Goal: Information Seeking & Learning: Learn about a topic

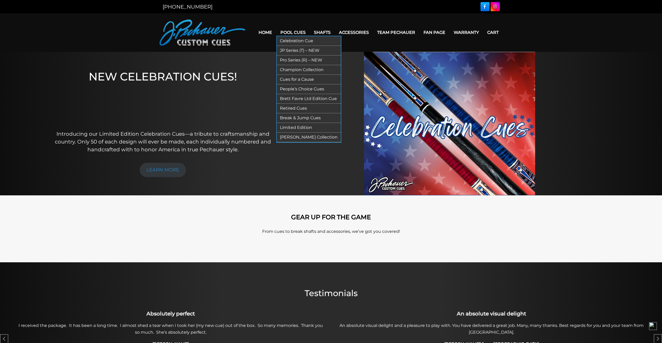
click at [297, 35] on link "Pool Cues" at bounding box center [293, 32] width 34 height 13
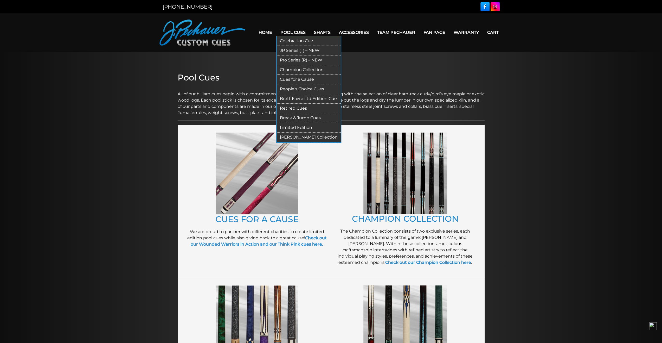
click at [311, 127] on link "Limited Edition" at bounding box center [309, 128] width 64 height 10
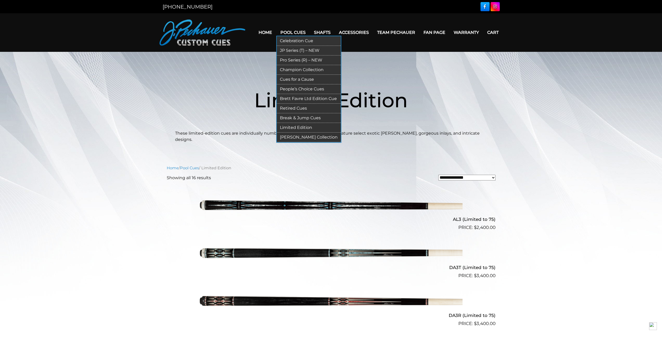
click at [302, 133] on link "[PERSON_NAME] Collection" at bounding box center [309, 137] width 64 height 10
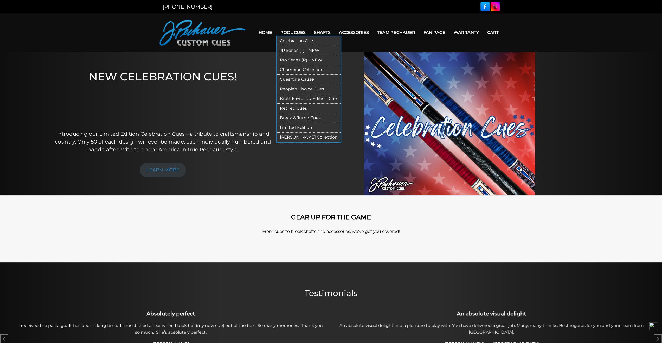
click at [304, 89] on link "People’s Choice Cues" at bounding box center [309, 89] width 64 height 10
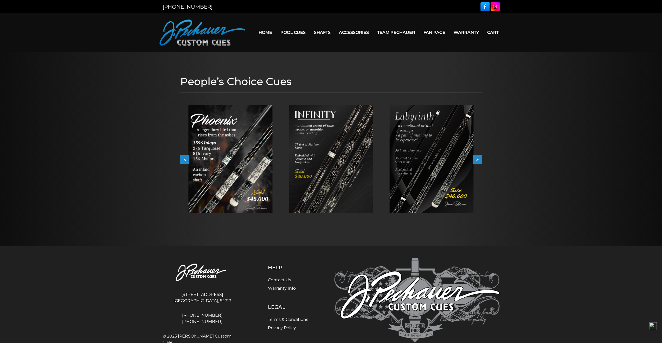
click at [481, 159] on button ">" at bounding box center [477, 159] width 9 height 9
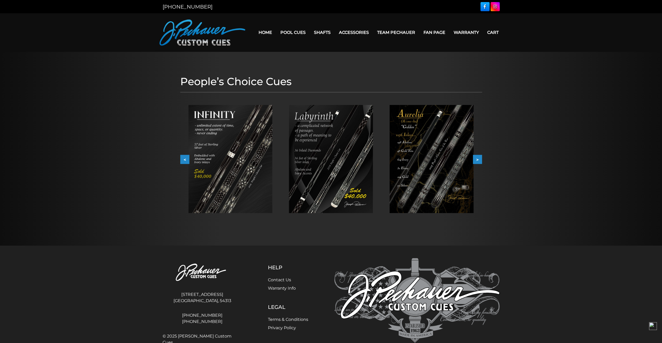
click at [481, 159] on button ">" at bounding box center [477, 159] width 9 height 9
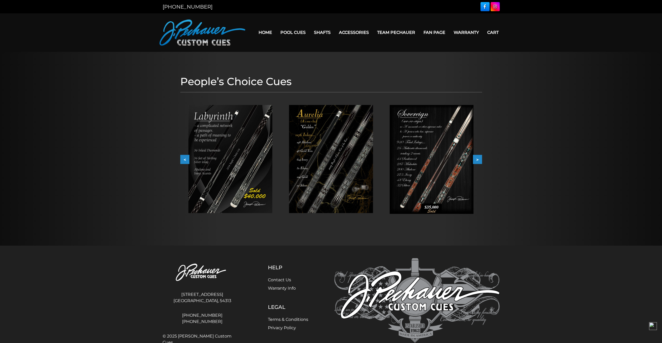
click at [481, 159] on button ">" at bounding box center [477, 159] width 9 height 9
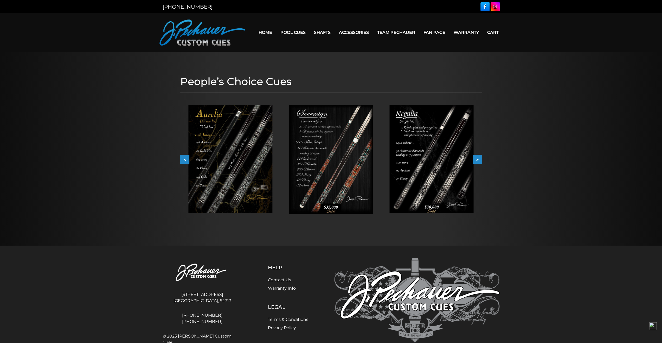
click at [481, 159] on button ">" at bounding box center [477, 159] width 9 height 9
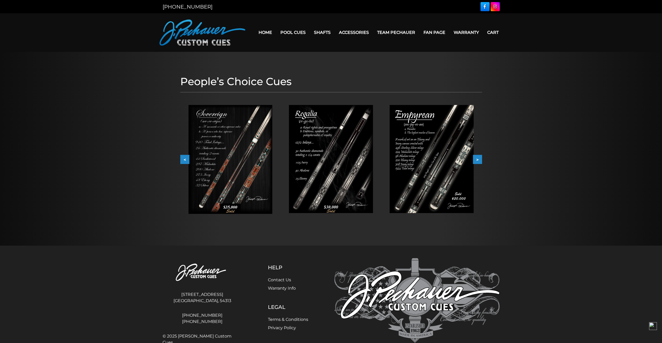
click at [481, 159] on button ">" at bounding box center [477, 159] width 9 height 9
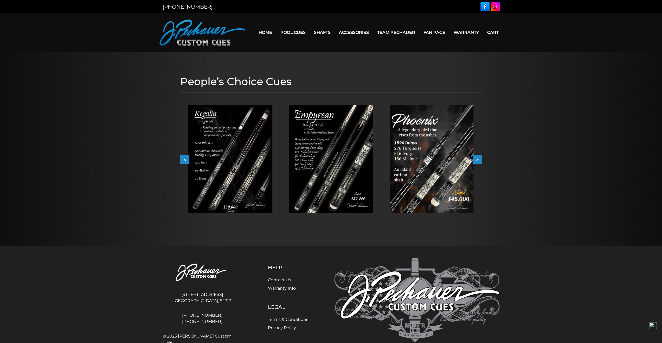
click at [481, 159] on button ">" at bounding box center [477, 159] width 9 height 9
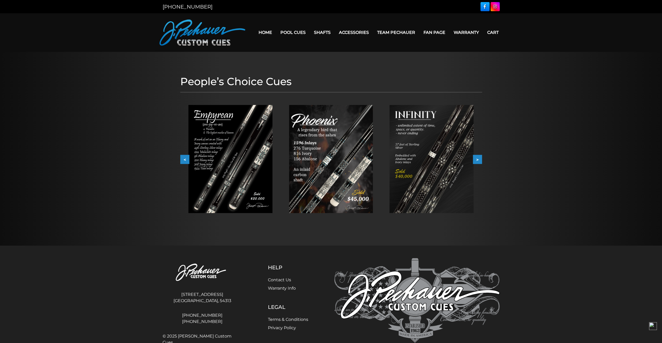
click at [481, 159] on button ">" at bounding box center [477, 159] width 9 height 9
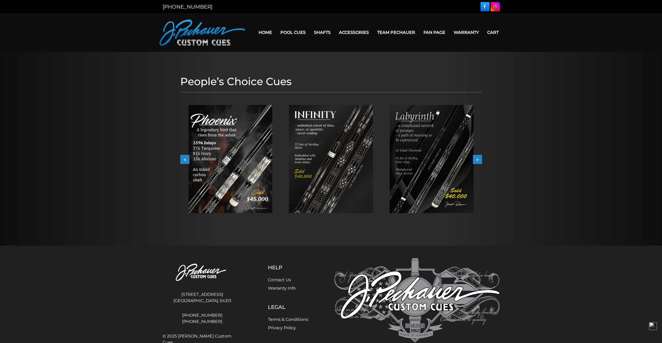
click at [481, 159] on button ">" at bounding box center [477, 159] width 9 height 9
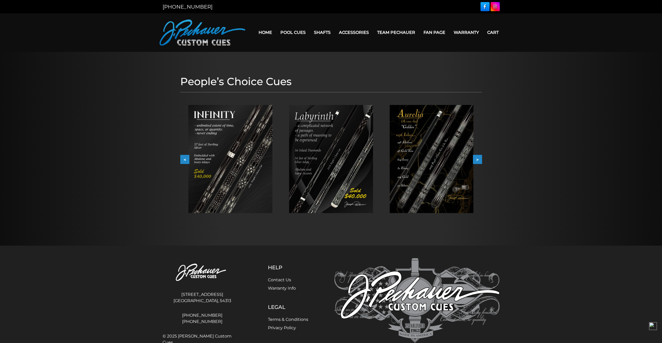
click at [481, 159] on button ">" at bounding box center [477, 159] width 9 height 9
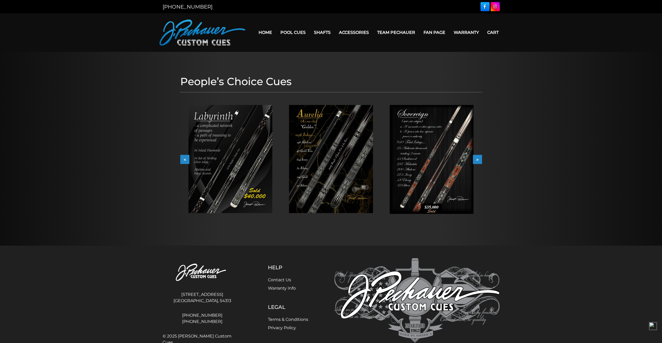
click at [481, 159] on button ">" at bounding box center [477, 159] width 9 height 9
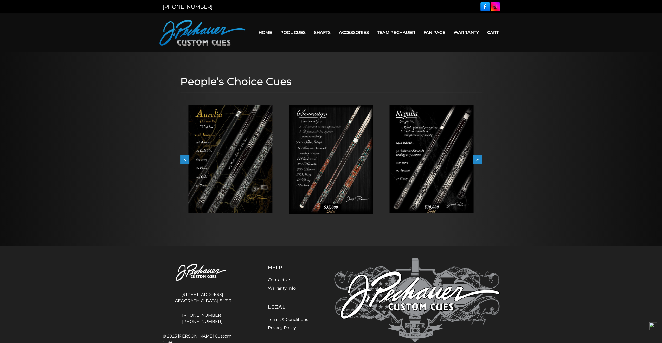
click at [481, 159] on button ">" at bounding box center [477, 159] width 9 height 9
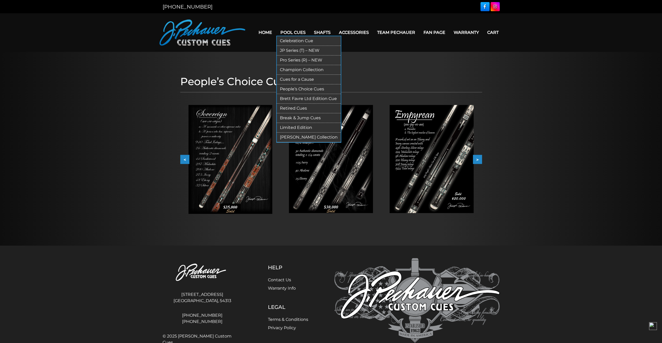
click at [301, 124] on link "Limited Edition" at bounding box center [309, 128] width 64 height 10
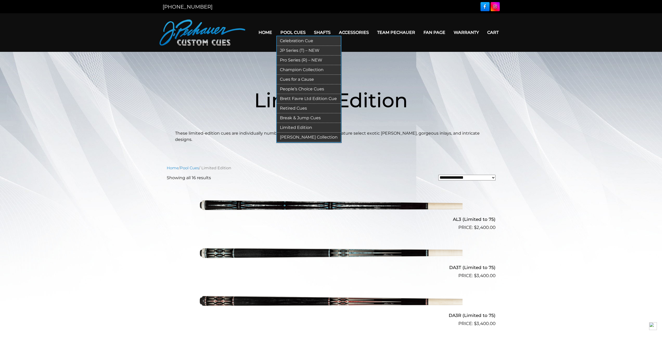
click at [302, 52] on link "JP Series (T) – NEW" at bounding box center [309, 51] width 64 height 10
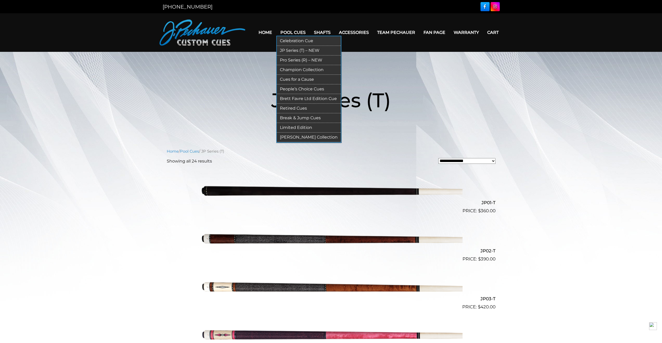
click at [295, 61] on link "Pro Series (R) – NEW" at bounding box center [309, 60] width 64 height 10
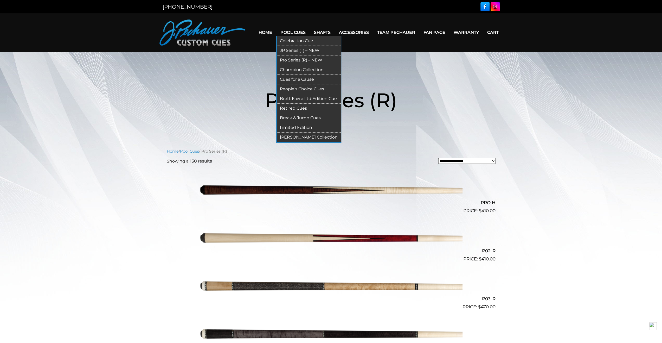
click at [298, 67] on link "Champion Collection" at bounding box center [309, 70] width 64 height 10
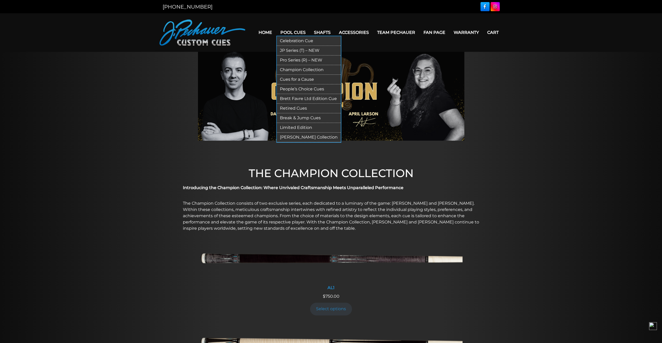
click at [305, 96] on link "Brett Favre Ltd Edition Cue" at bounding box center [309, 99] width 64 height 10
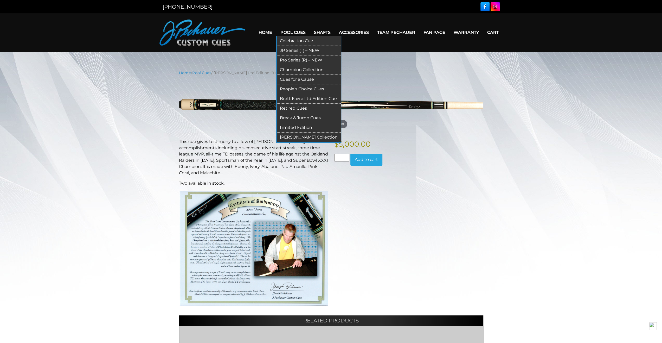
click at [299, 77] on link "Cues for a Cause" at bounding box center [309, 80] width 64 height 10
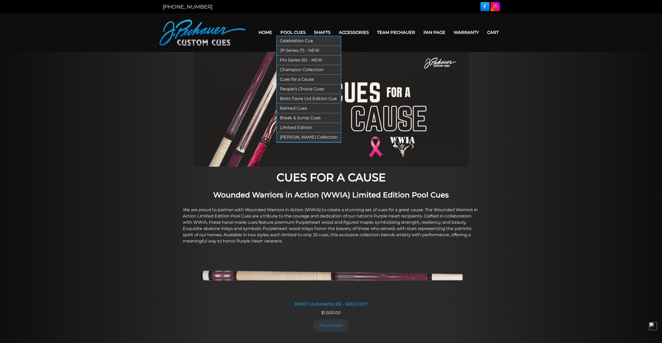
click at [297, 107] on link "Retired Cues" at bounding box center [309, 109] width 64 height 10
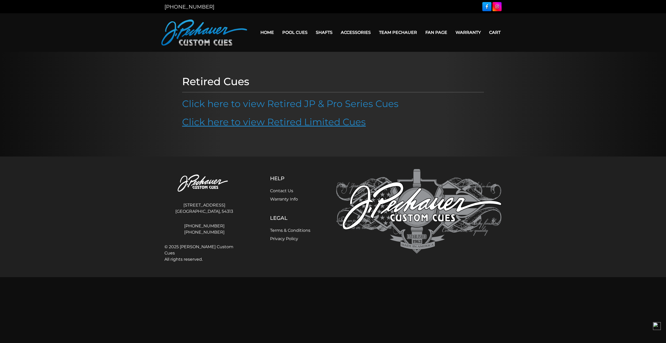
click at [339, 123] on link "Click here to view Retired Limited Cues" at bounding box center [274, 121] width 184 height 11
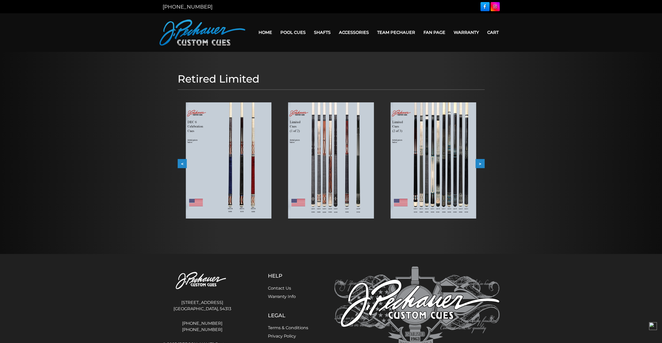
click at [444, 164] on img at bounding box center [434, 160] width 86 height 116
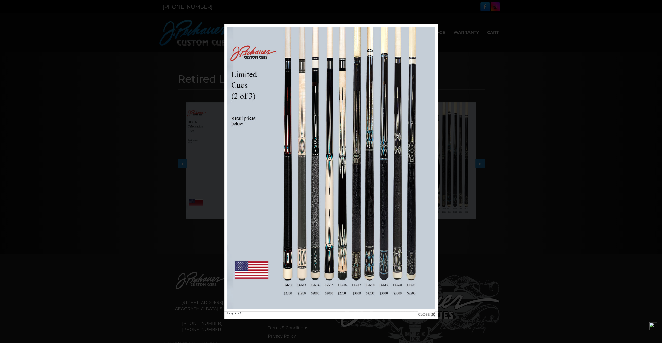
click at [587, 163] on div "Image 2 of 6" at bounding box center [331, 171] width 662 height 295
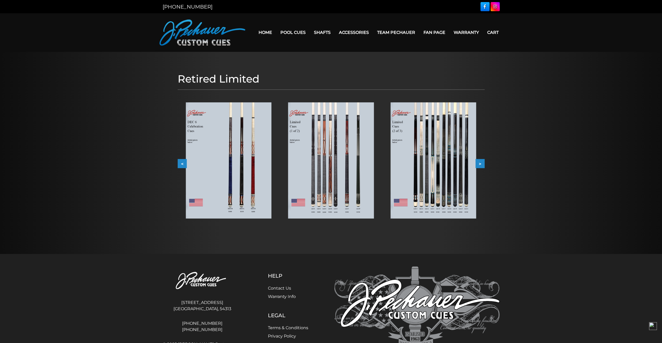
click at [347, 155] on img at bounding box center [331, 160] width 86 height 116
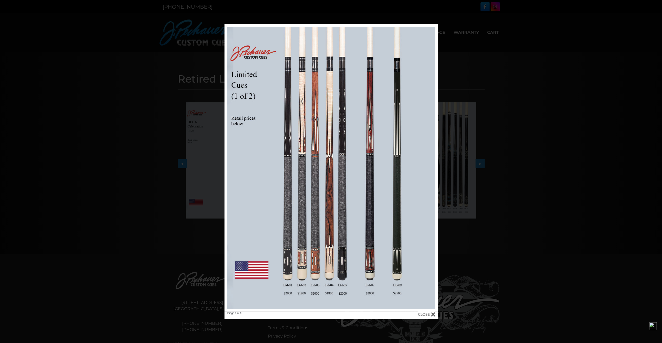
click at [573, 153] on div "Image 1 of 6" at bounding box center [331, 171] width 662 height 295
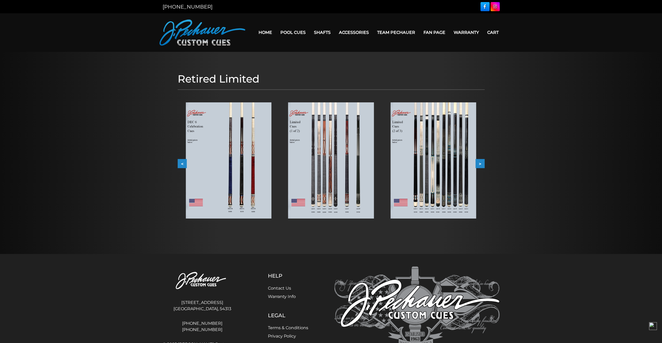
click at [483, 163] on button ">" at bounding box center [480, 163] width 9 height 9
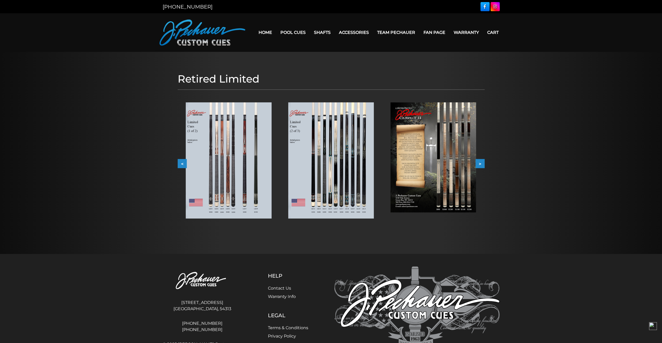
click at [483, 163] on button ">" at bounding box center [480, 163] width 9 height 9
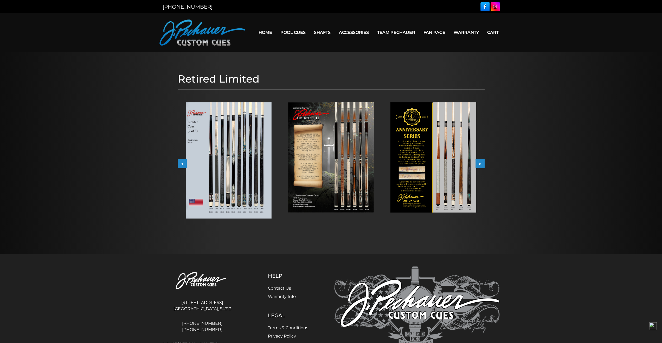
click at [483, 163] on button ">" at bounding box center [480, 163] width 9 height 9
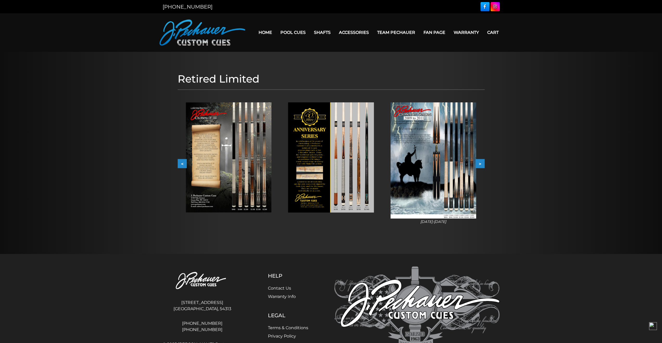
click at [483, 163] on button ">" at bounding box center [480, 163] width 9 height 9
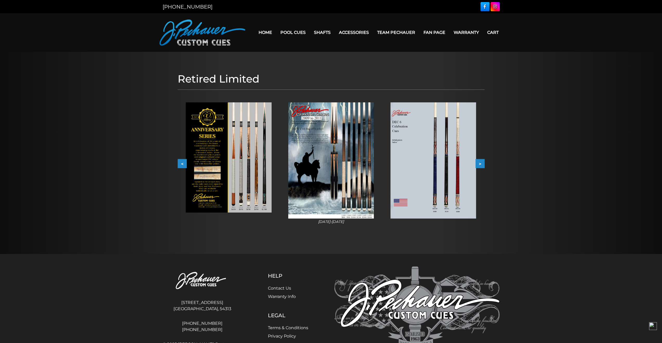
click at [483, 163] on button ">" at bounding box center [480, 163] width 9 height 9
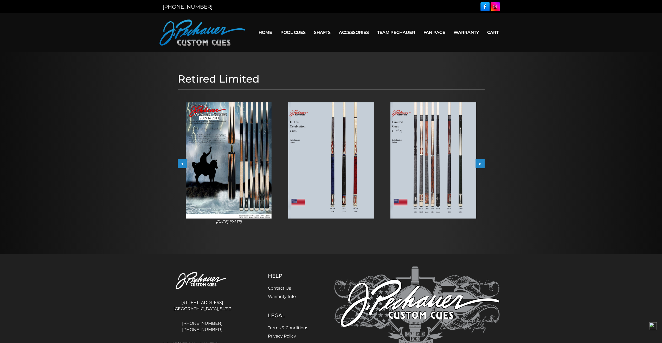
click at [483, 163] on button ">" at bounding box center [480, 163] width 9 height 9
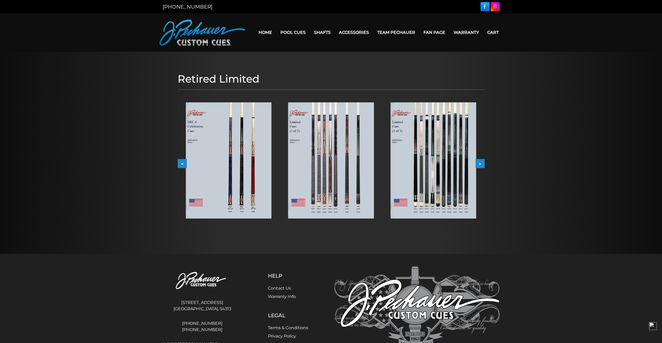
click at [483, 163] on button ">" at bounding box center [480, 163] width 9 height 9
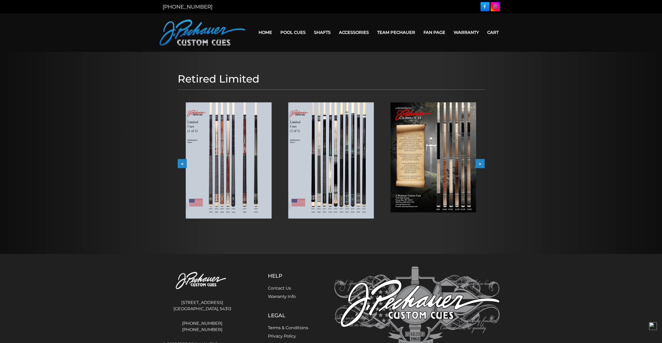
click at [323, 153] on img at bounding box center [331, 160] width 86 height 116
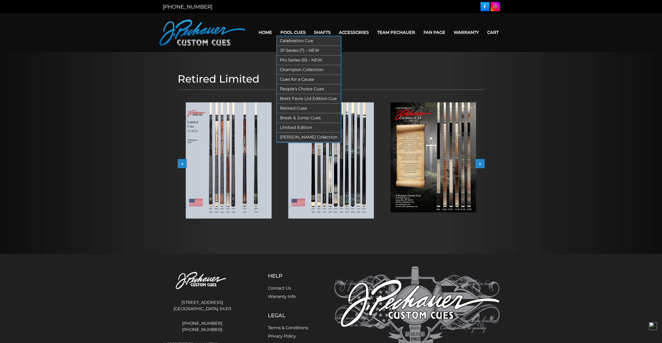
click at [293, 135] on link "[PERSON_NAME] Collection" at bounding box center [309, 137] width 64 height 10
click at [299, 126] on link "Limited Edition" at bounding box center [309, 128] width 64 height 10
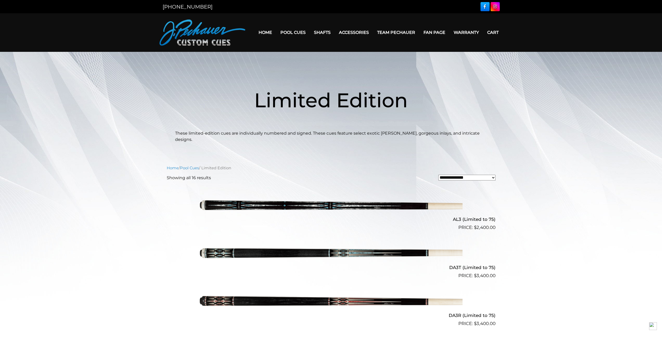
click at [311, 198] on img at bounding box center [331, 207] width 263 height 44
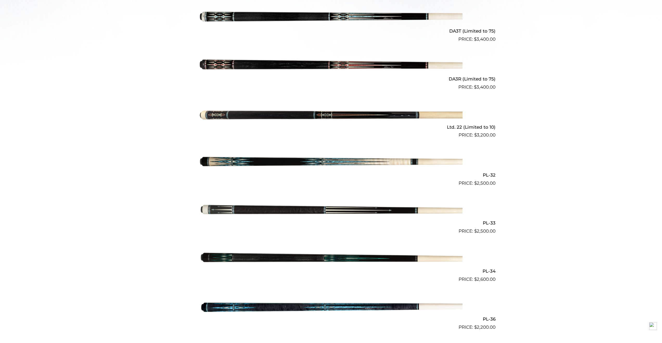
scroll to position [237, 0]
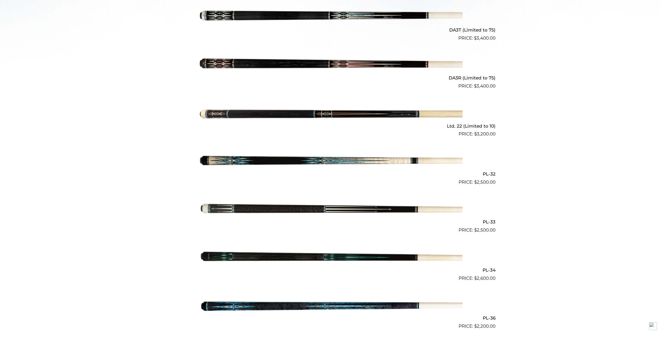
click at [296, 157] on img at bounding box center [331, 161] width 263 height 44
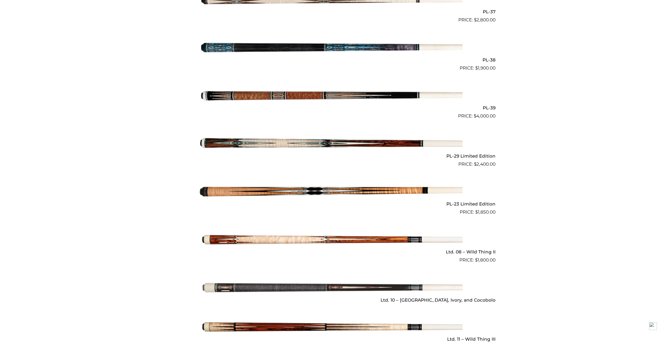
scroll to position [604, 0]
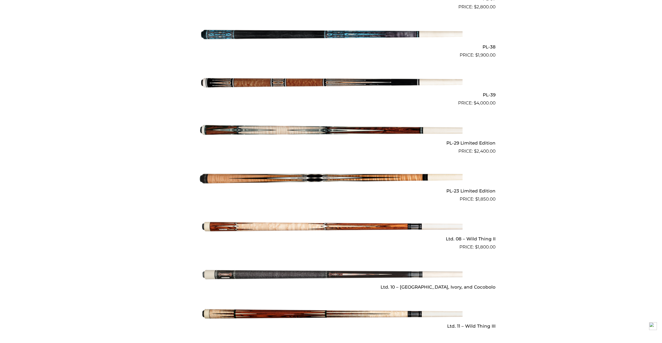
click at [243, 174] on img at bounding box center [331, 179] width 263 height 44
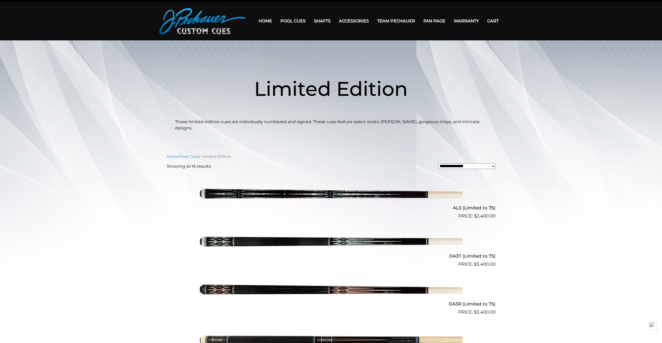
scroll to position [0, 0]
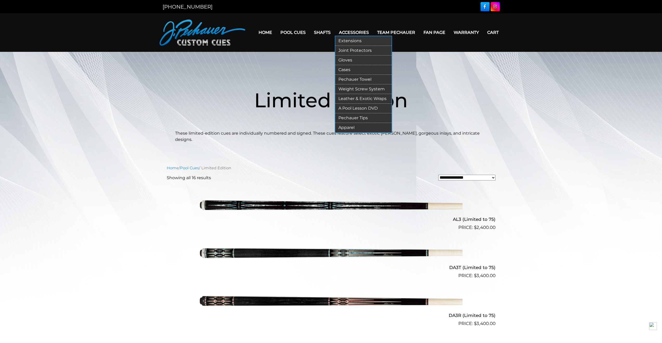
click at [352, 40] on link "Extensions" at bounding box center [363, 41] width 56 height 10
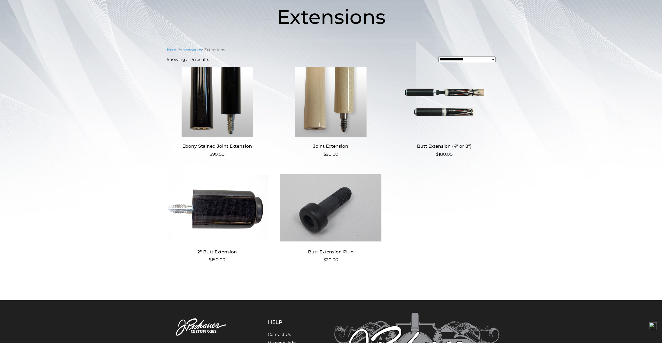
scroll to position [81, 0]
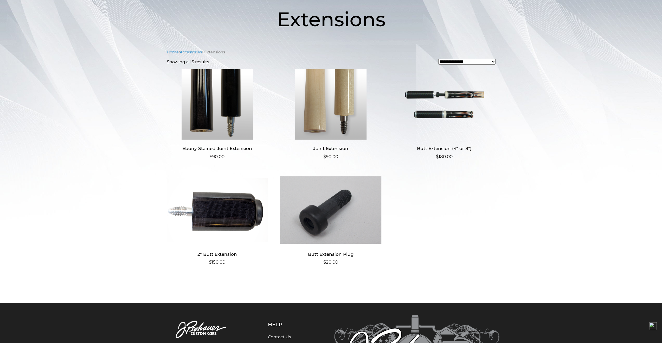
click at [490, 63] on select "**********" at bounding box center [466, 62] width 57 height 6
click at [544, 96] on main "**********" at bounding box center [331, 136] width 662 height 331
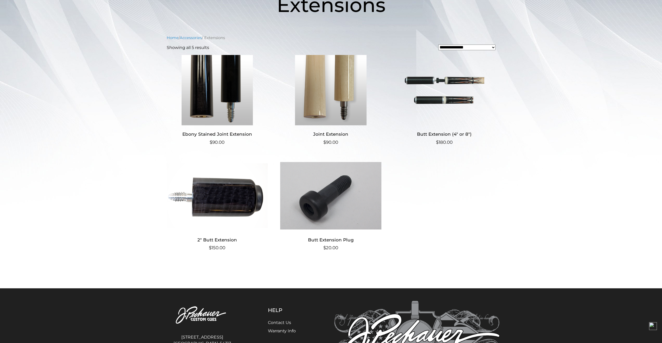
scroll to position [0, 0]
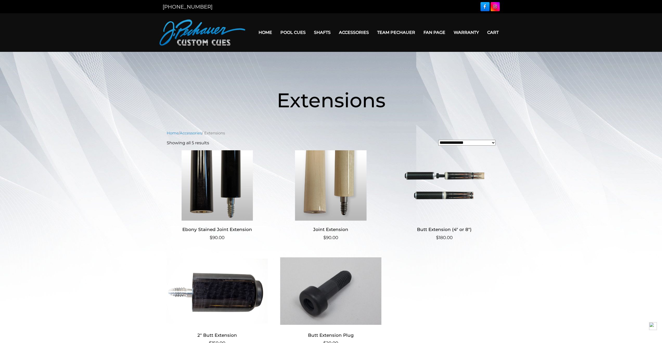
click at [398, 33] on link "Team Pechauer" at bounding box center [396, 32] width 46 height 13
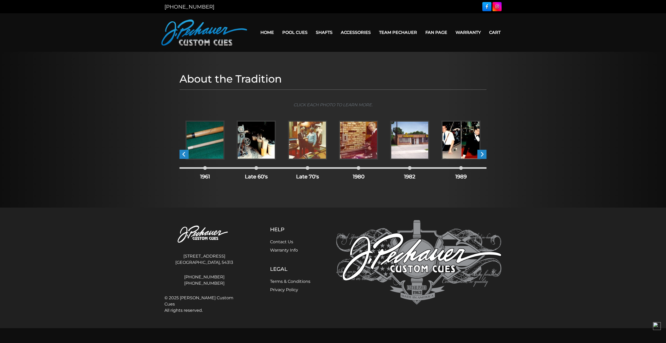
click at [256, 139] on img at bounding box center [256, 139] width 39 height 39
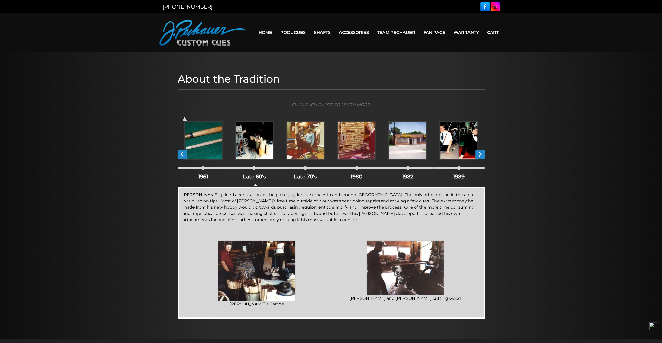
click at [191, 134] on img at bounding box center [203, 139] width 39 height 39
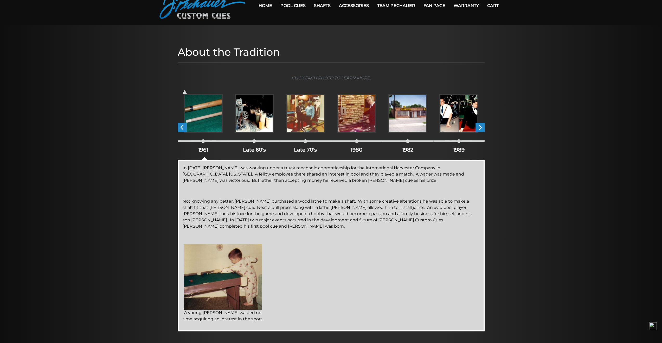
scroll to position [27, 0]
click at [181, 127] on span "‹" at bounding box center [182, 127] width 9 height 9
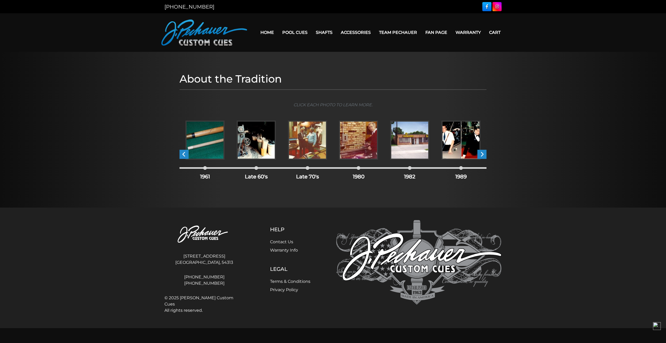
click at [186, 158] on span "‹" at bounding box center [184, 154] width 9 height 9
click at [213, 142] on img at bounding box center [205, 139] width 39 height 39
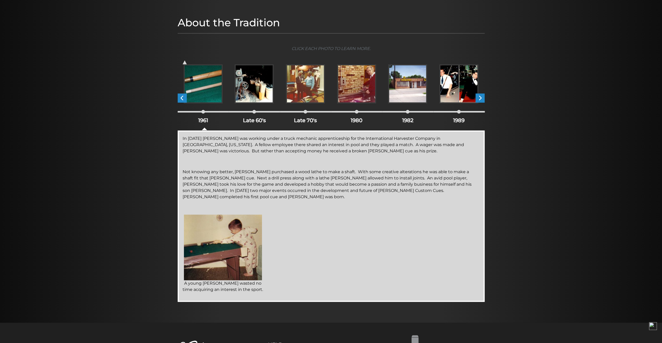
scroll to position [54, 0]
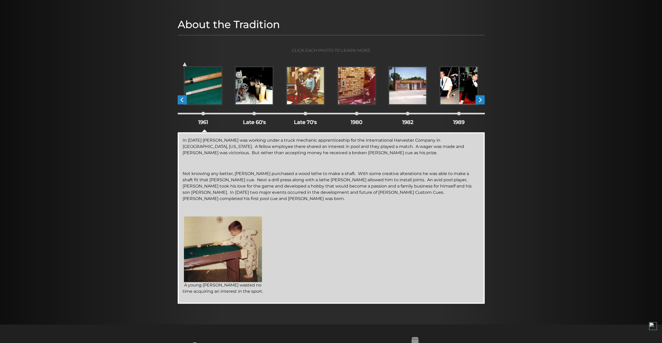
click at [254, 91] on img at bounding box center [254, 85] width 39 height 39
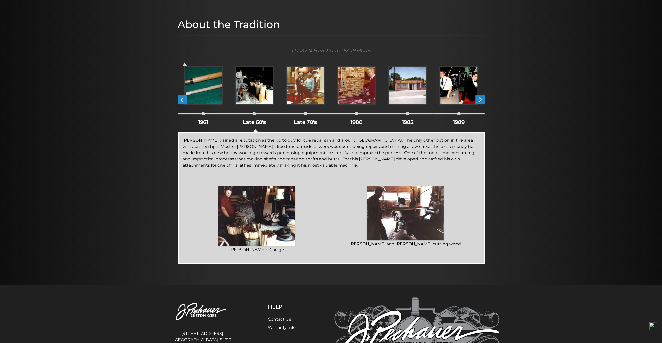
click at [307, 81] on img at bounding box center [305, 85] width 39 height 39
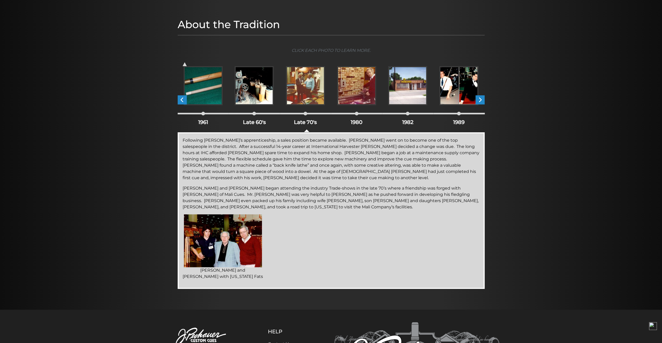
click at [365, 80] on img at bounding box center [356, 85] width 39 height 39
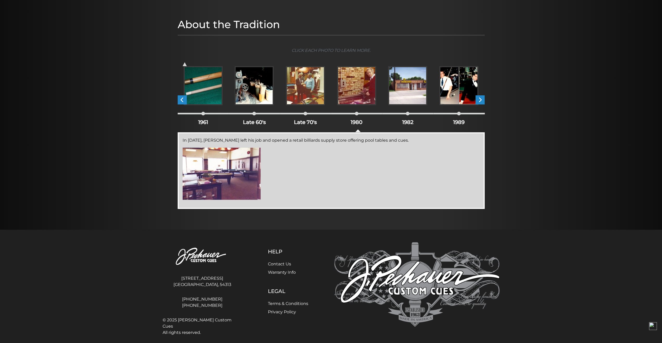
click at [404, 82] on img at bounding box center [407, 85] width 39 height 39
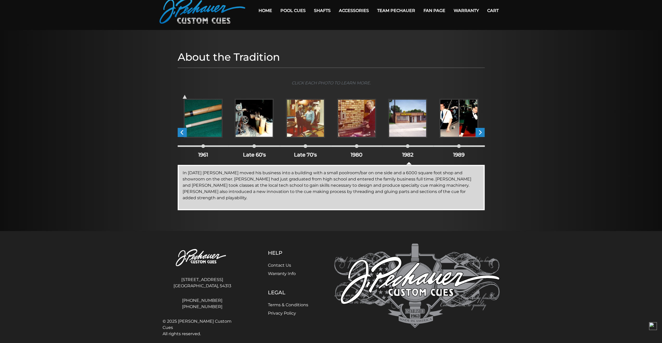
click at [445, 119] on img at bounding box center [458, 118] width 39 height 39
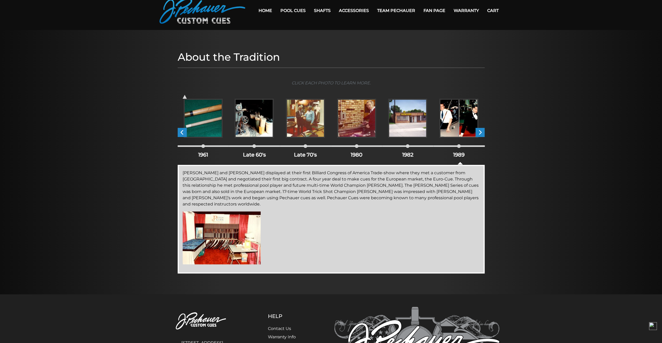
scroll to position [54, 0]
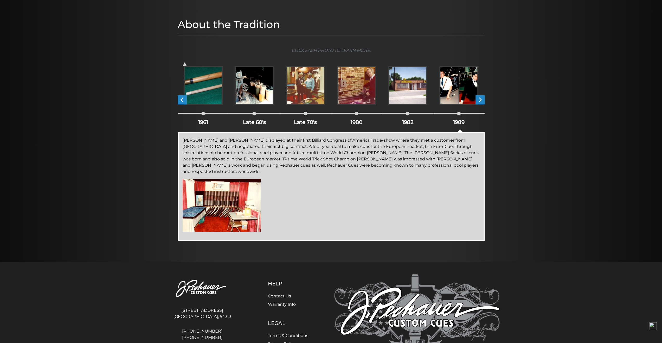
click at [482, 101] on span "›" at bounding box center [480, 99] width 9 height 9
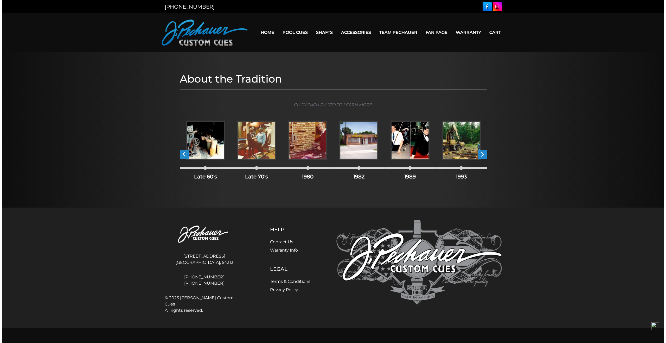
scroll to position [0, 0]
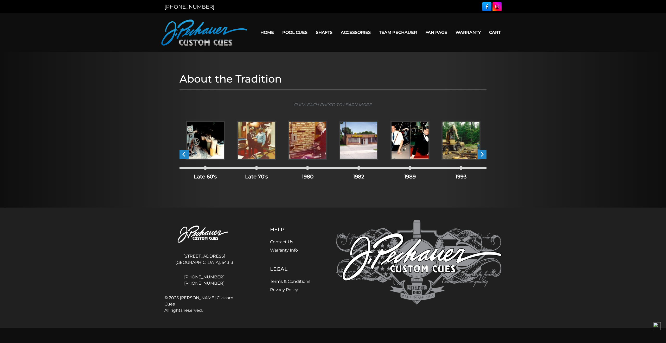
click at [482, 154] on span "›" at bounding box center [481, 154] width 9 height 9
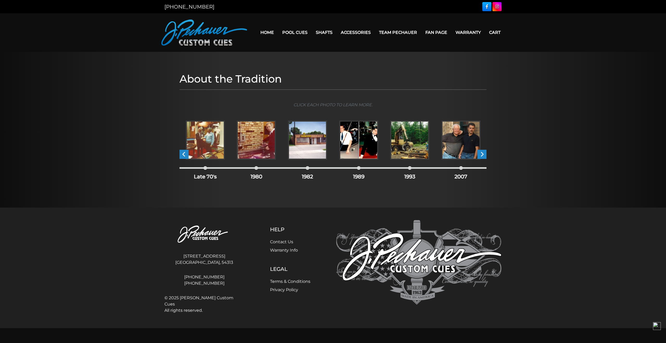
click at [482, 154] on span "›" at bounding box center [481, 154] width 9 height 9
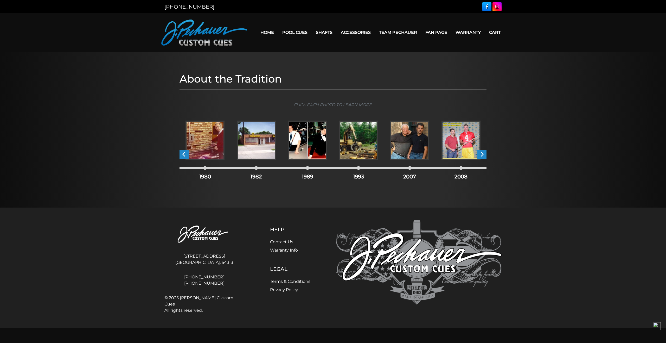
click at [482, 154] on span "›" at bounding box center [481, 154] width 9 height 9
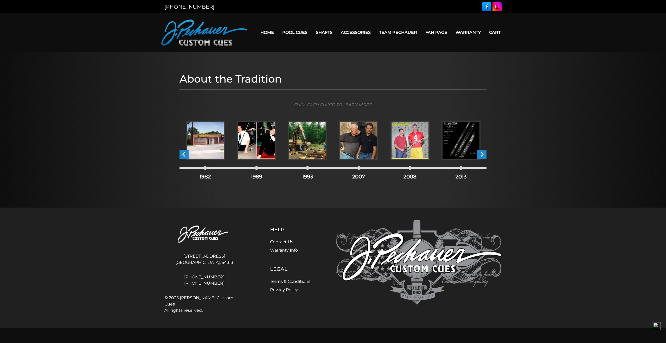
click at [253, 153] on img at bounding box center [256, 139] width 39 height 39
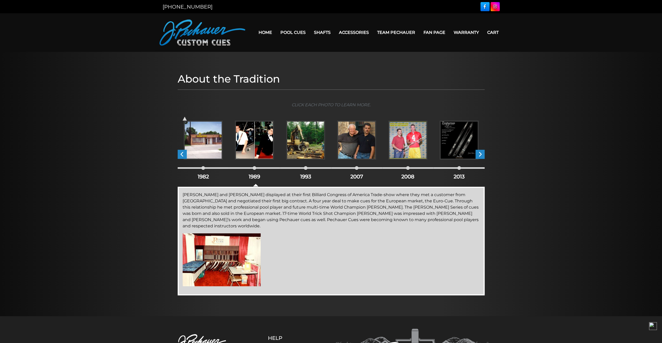
click at [290, 141] on img at bounding box center [305, 139] width 39 height 39
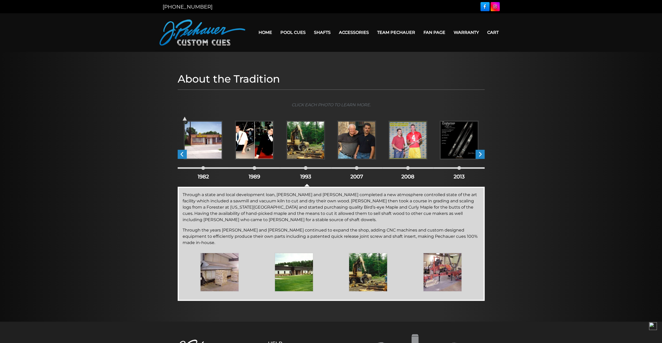
click at [351, 142] on img at bounding box center [356, 139] width 39 height 39
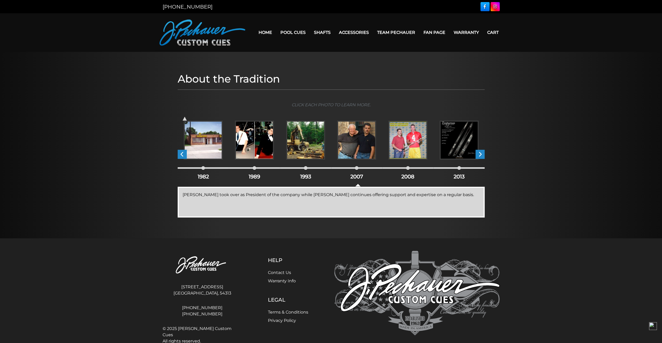
click at [399, 134] on img at bounding box center [407, 139] width 39 height 39
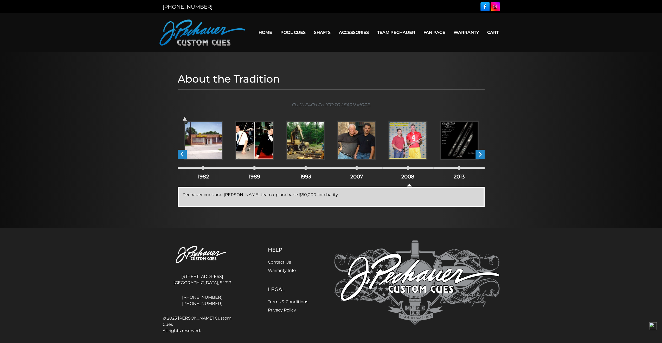
click at [457, 142] on img at bounding box center [459, 139] width 39 height 39
click at [480, 154] on span "›" at bounding box center [480, 154] width 9 height 9
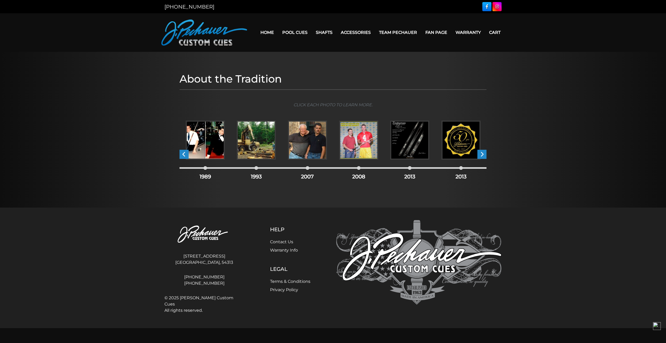
click at [481, 154] on span "›" at bounding box center [481, 154] width 9 height 9
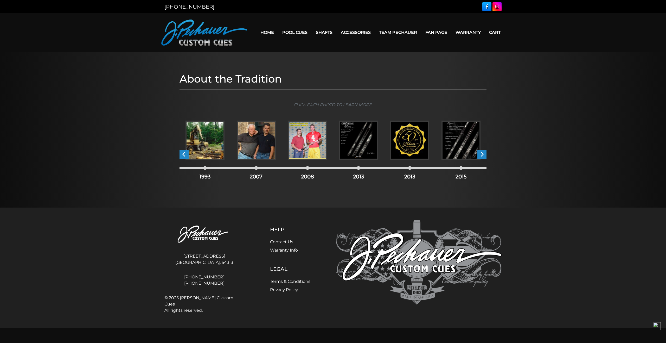
click at [481, 154] on span "›" at bounding box center [481, 154] width 9 height 9
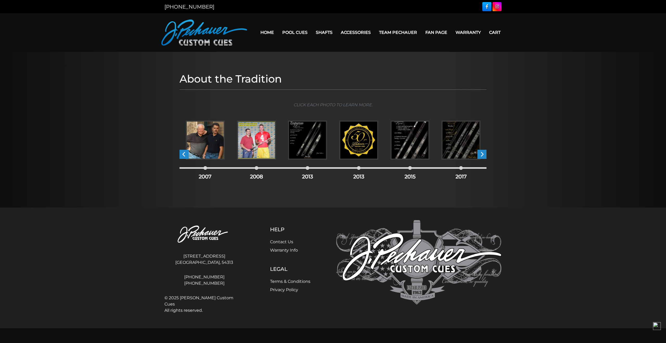
click at [481, 154] on span "›" at bounding box center [481, 154] width 9 height 9
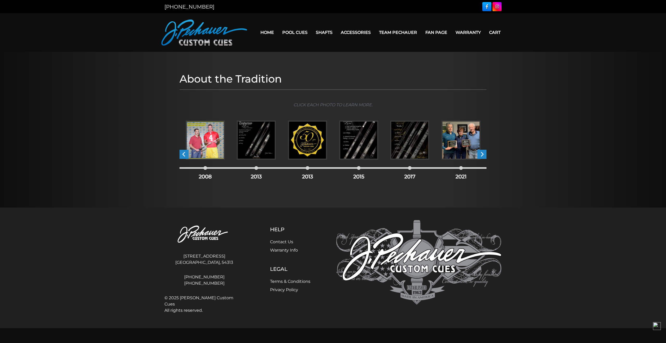
click at [481, 154] on span "›" at bounding box center [481, 154] width 9 height 9
click at [315, 142] on img at bounding box center [307, 139] width 39 height 39
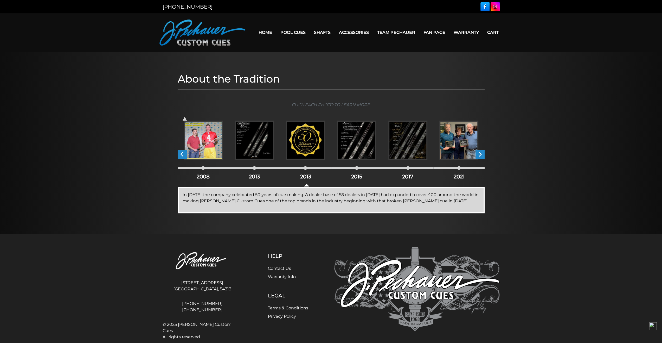
click at [367, 142] on img at bounding box center [356, 139] width 39 height 39
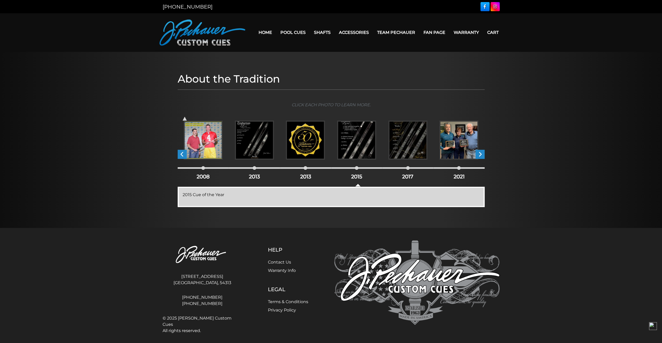
click at [406, 139] on img at bounding box center [407, 139] width 39 height 39
click at [452, 138] on img at bounding box center [458, 139] width 39 height 39
click at [480, 155] on span "›" at bounding box center [480, 154] width 9 height 9
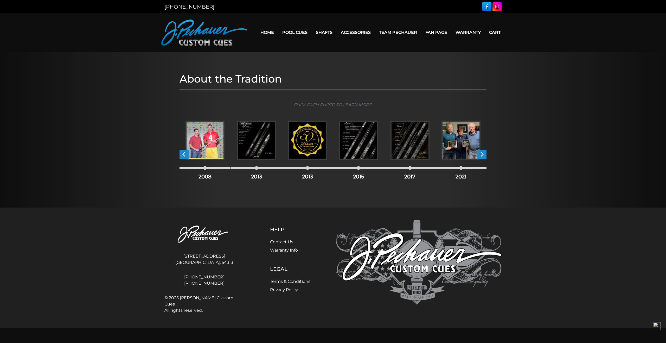
click at [480, 155] on span "›" at bounding box center [481, 154] width 9 height 9
